Goal: Transaction & Acquisition: Purchase product/service

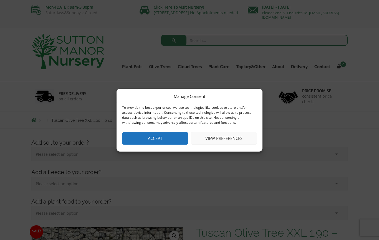
click at [227, 139] on button "View preferences" at bounding box center [224, 138] width 66 height 12
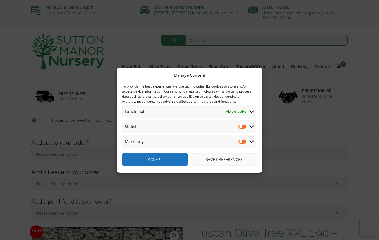
click at [247, 143] on input "Marketing" at bounding box center [243, 142] width 8 height 6
checkbox input "true"
click at [169, 160] on button "Accept" at bounding box center [155, 159] width 66 height 12
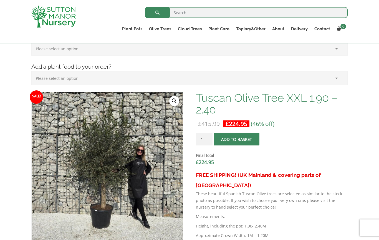
scroll to position [125, 0]
click at [0, 0] on link "Gnarled Olive Trees (Bella Range)" at bounding box center [0, 0] width 0 height 0
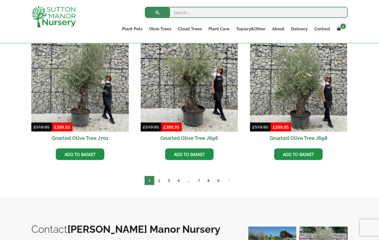
scroll to position [137, 0]
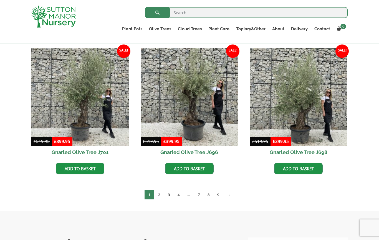
click at [195, 98] on img at bounding box center [189, 96] width 97 height 97
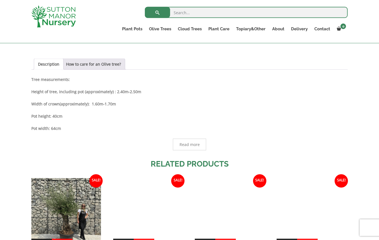
scroll to position [369, 0]
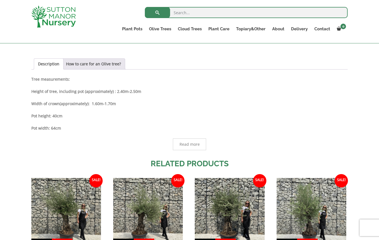
click at [194, 29] on link "Cloud Trees" at bounding box center [190, 29] width 31 height 8
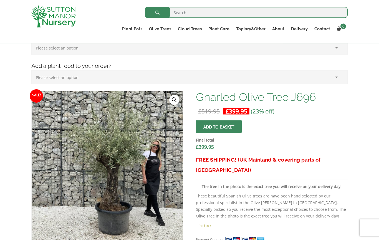
scroll to position [121, 0]
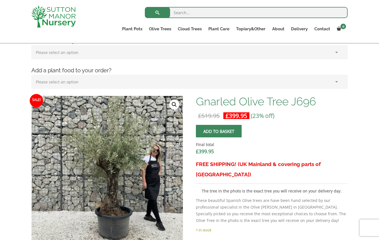
click at [0, 0] on ul "Gnarled Olive Trees (Bella Range) Gnarled Olive Trees (Grande Range) Plateau Ol…" at bounding box center [0, 0] width 0 height 0
click at [0, 0] on link "Vietnamese Terracotta" at bounding box center [0, 0] width 0 height 0
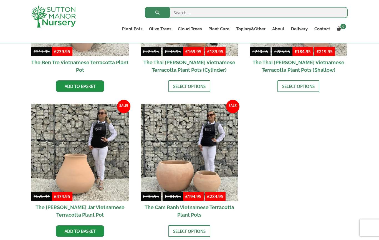
scroll to position [226, 0]
